Goal: Obtain resource: Download file/media

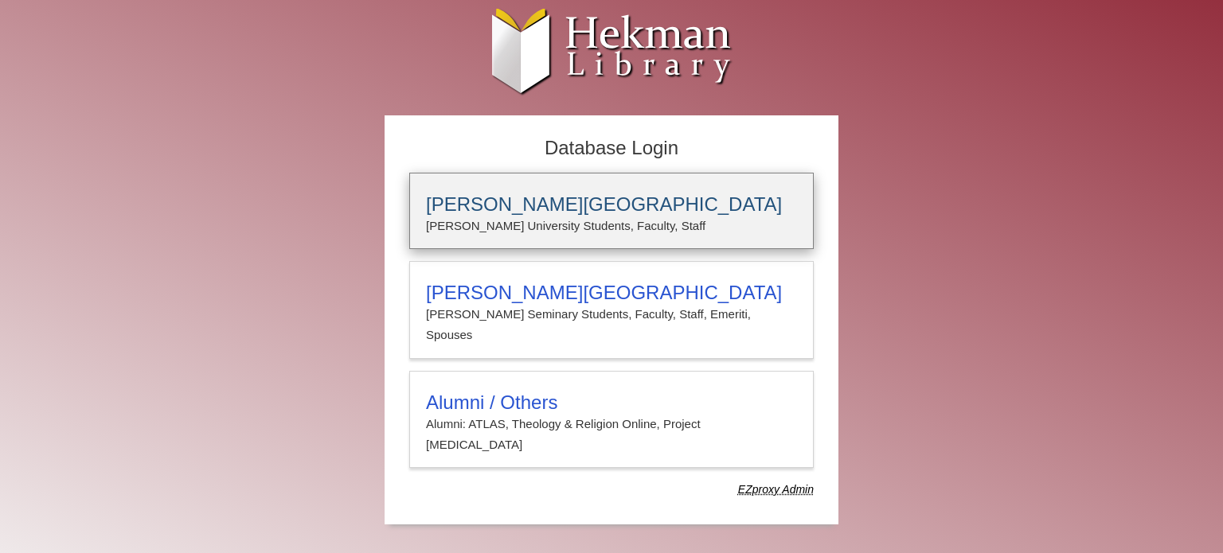
type input "**********"
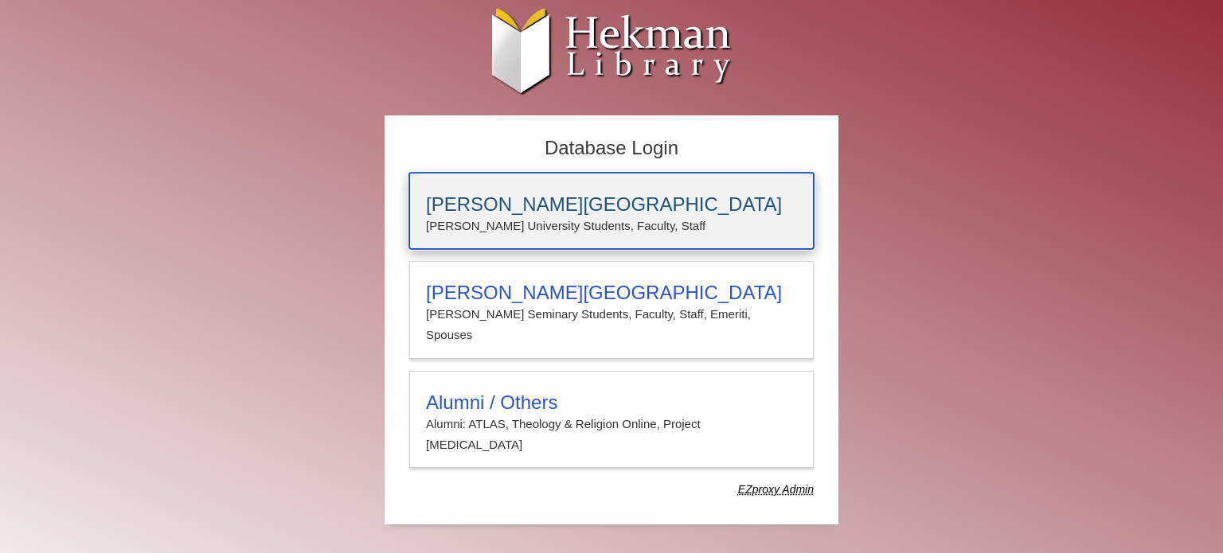
click at [641, 205] on h3 "[PERSON_NAME][GEOGRAPHIC_DATA]" at bounding box center [611, 205] width 371 height 22
